Goal: Task Accomplishment & Management: Use online tool/utility

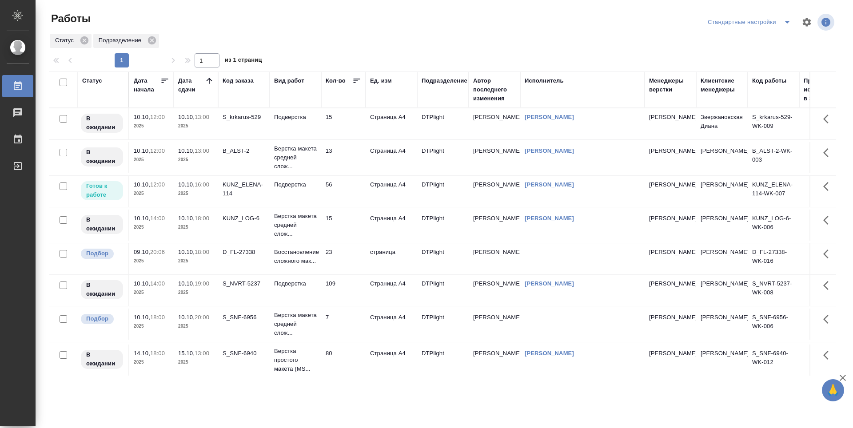
click at [208, 81] on icon at bounding box center [209, 80] width 9 height 9
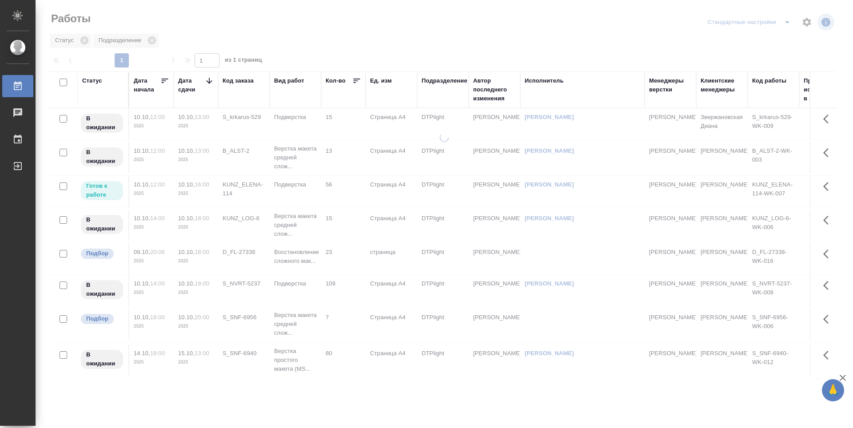
click at [208, 81] on icon at bounding box center [209, 80] width 9 height 9
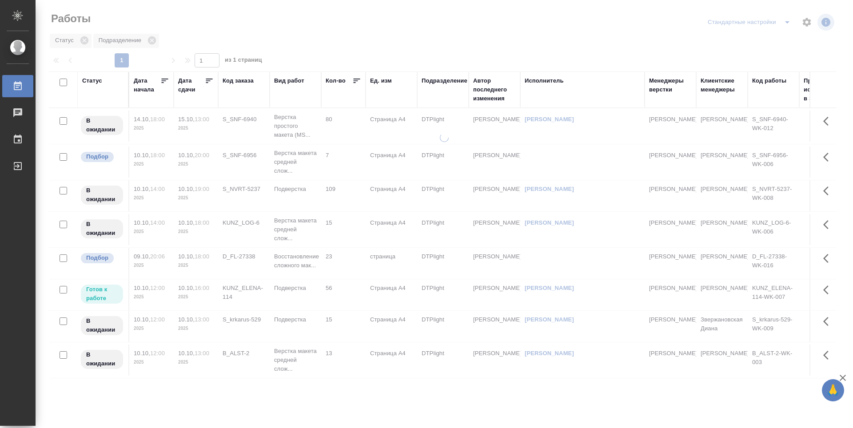
click at [208, 81] on icon at bounding box center [209, 80] width 9 height 9
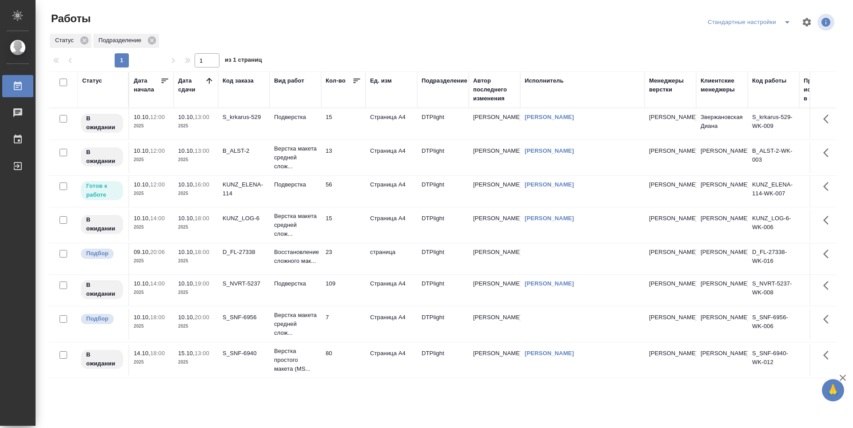
click at [353, 202] on td "56" at bounding box center [343, 191] width 44 height 31
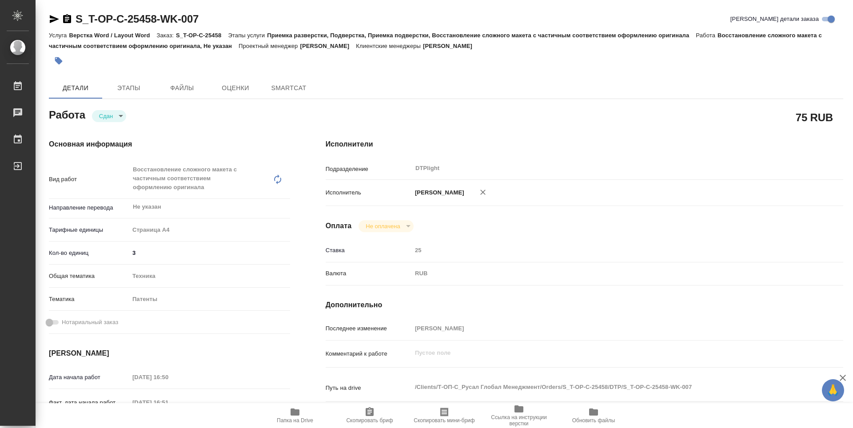
type textarea "x"
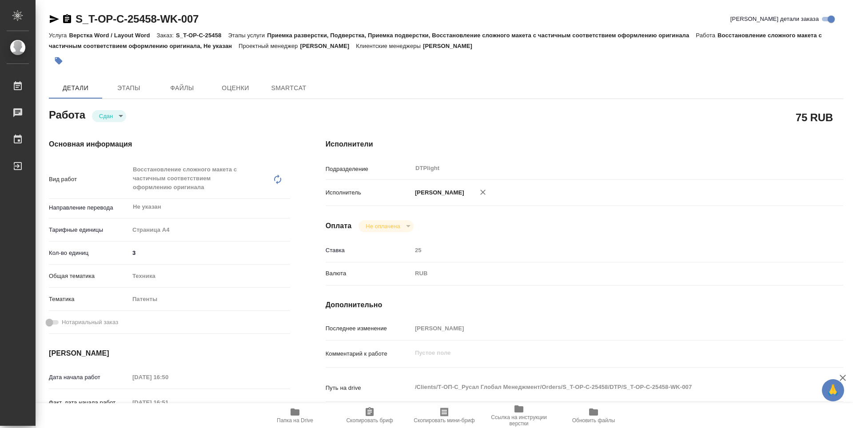
type textarea "x"
